Goal: Navigation & Orientation: Find specific page/section

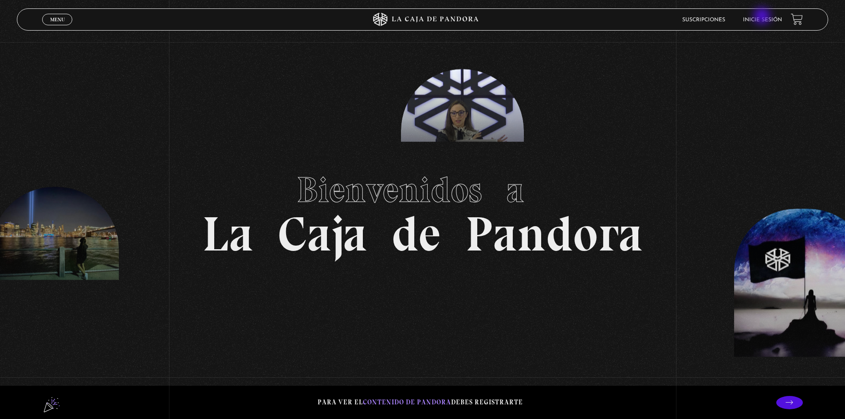
click at [763, 17] on li "Inicie sesión" at bounding box center [762, 20] width 39 height 14
click at [765, 18] on link "Inicie sesión" at bounding box center [762, 19] width 39 height 5
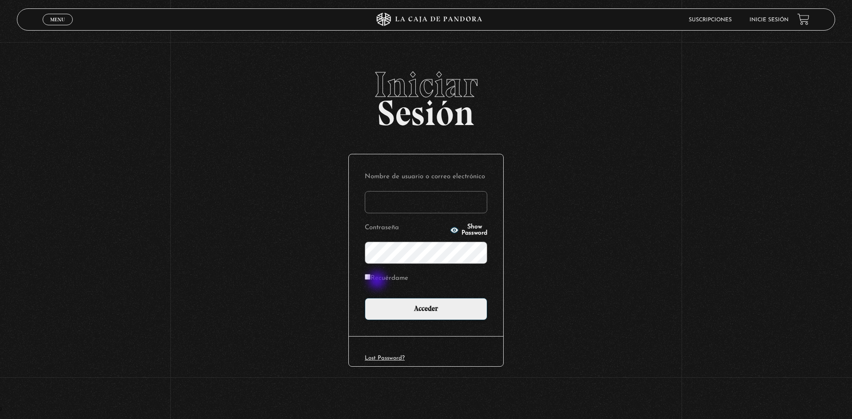
type input "nathy.coto16@gmail.com"
click at [375, 280] on label "Recuérdame" at bounding box center [386, 279] width 43 height 14
click at [371, 280] on input "Recuérdame" at bounding box center [368, 277] width 6 height 6
checkbox input "true"
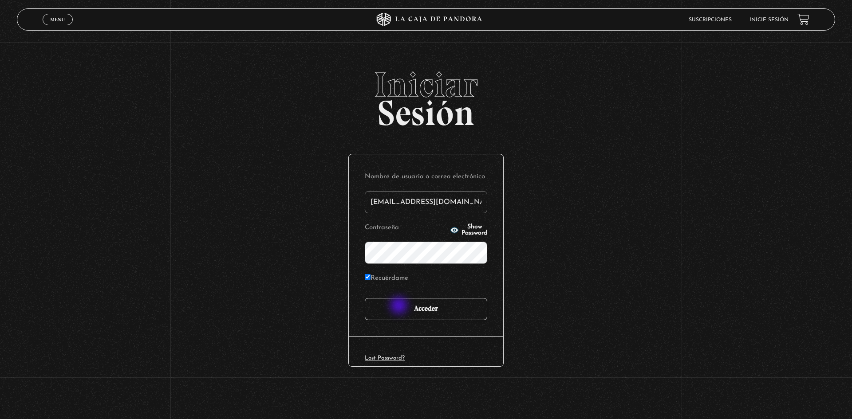
click at [400, 307] on input "Acceder" at bounding box center [426, 309] width 122 height 22
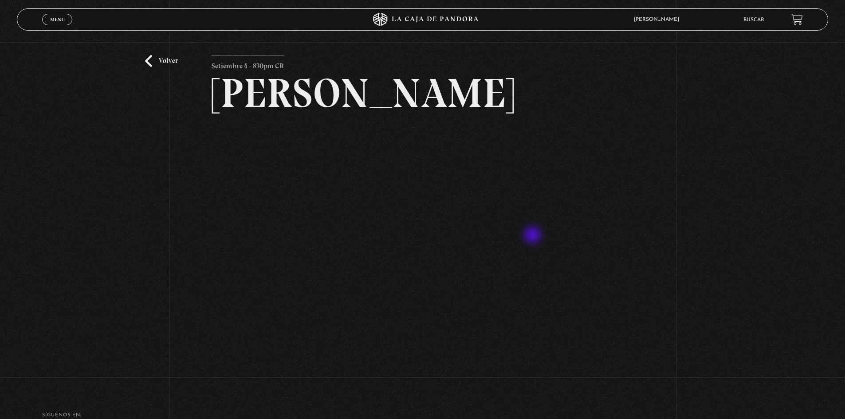
scroll to position [44, 0]
